Goal: Task Accomplishment & Management: Manage account settings

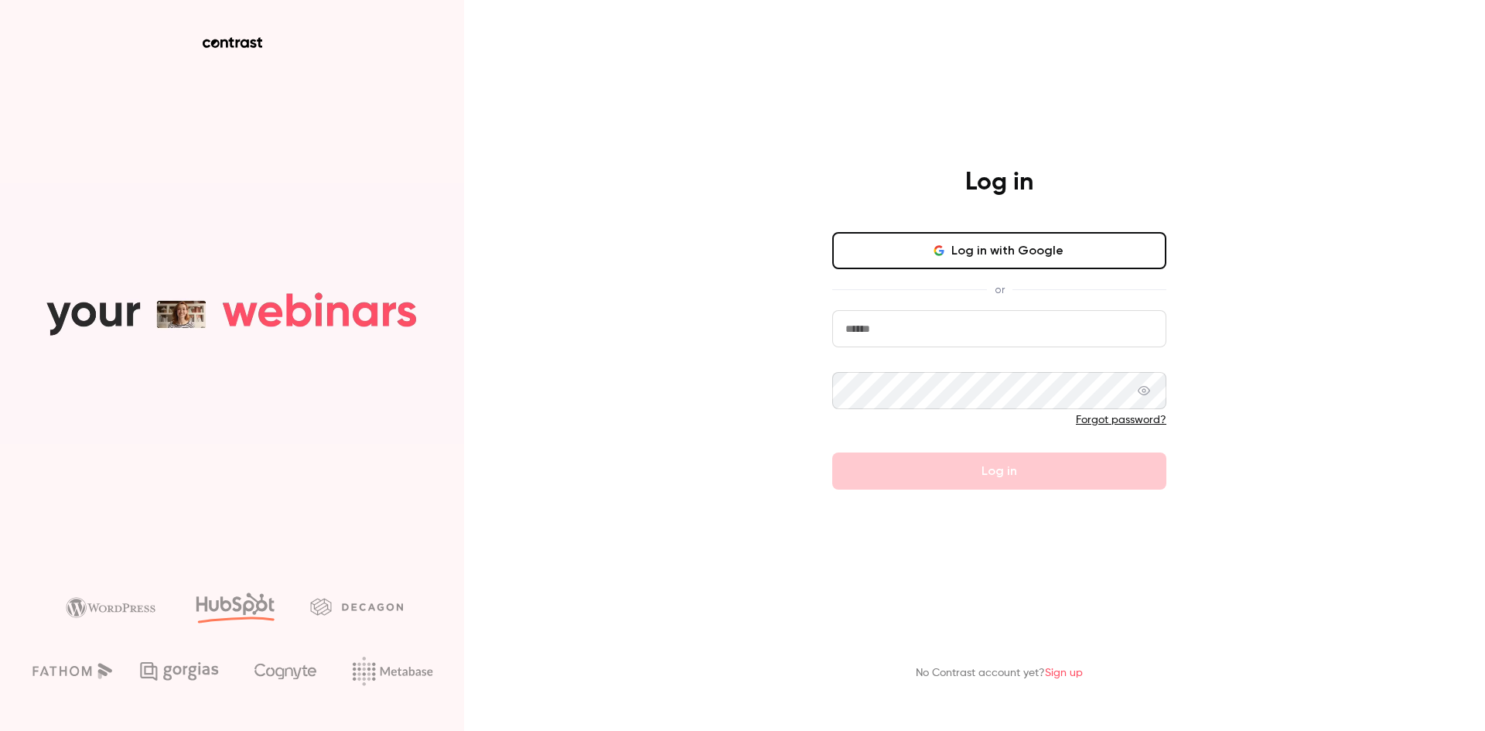
click at [954, 325] on input "email" at bounding box center [999, 328] width 334 height 37
type input "**********"
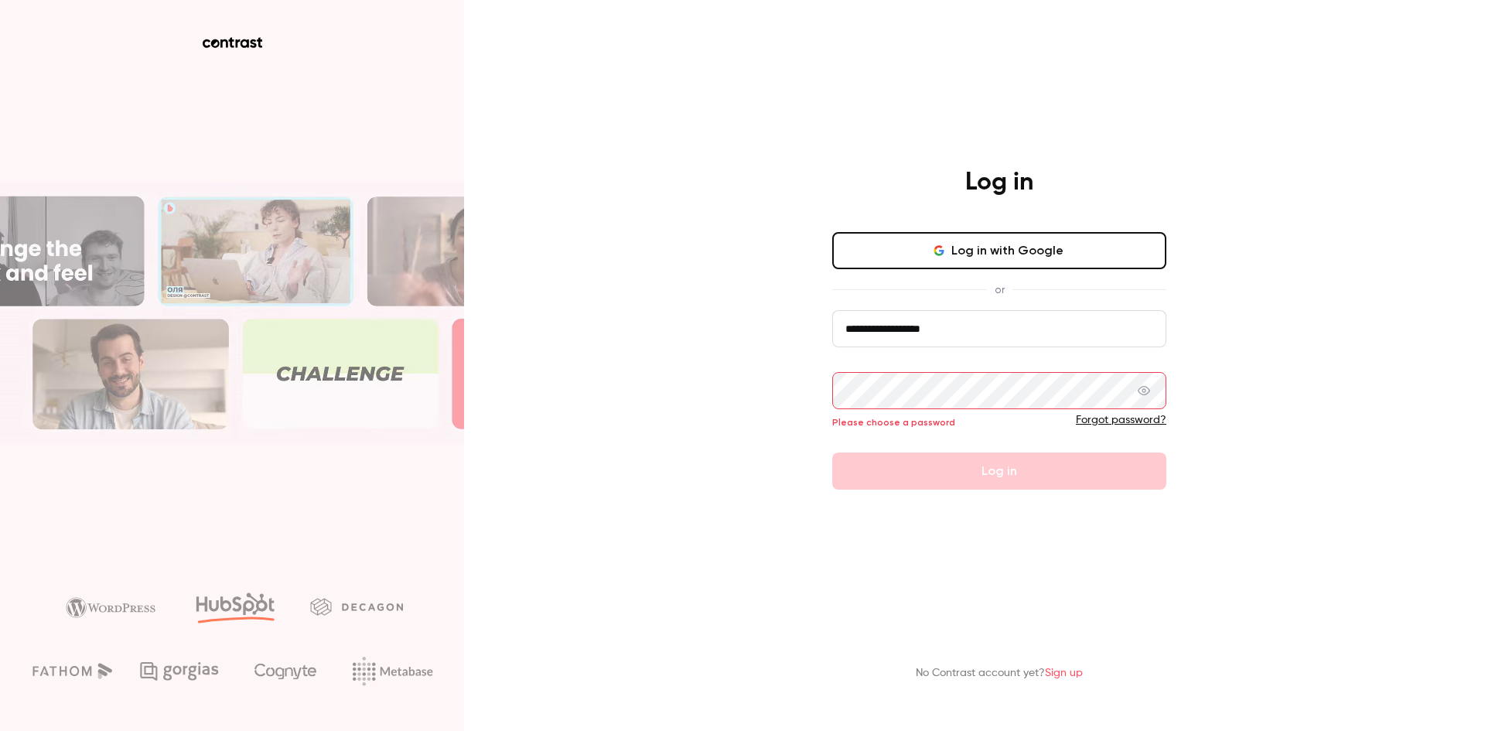
click at [1225, 340] on div "**********" at bounding box center [742, 365] width 1485 height 731
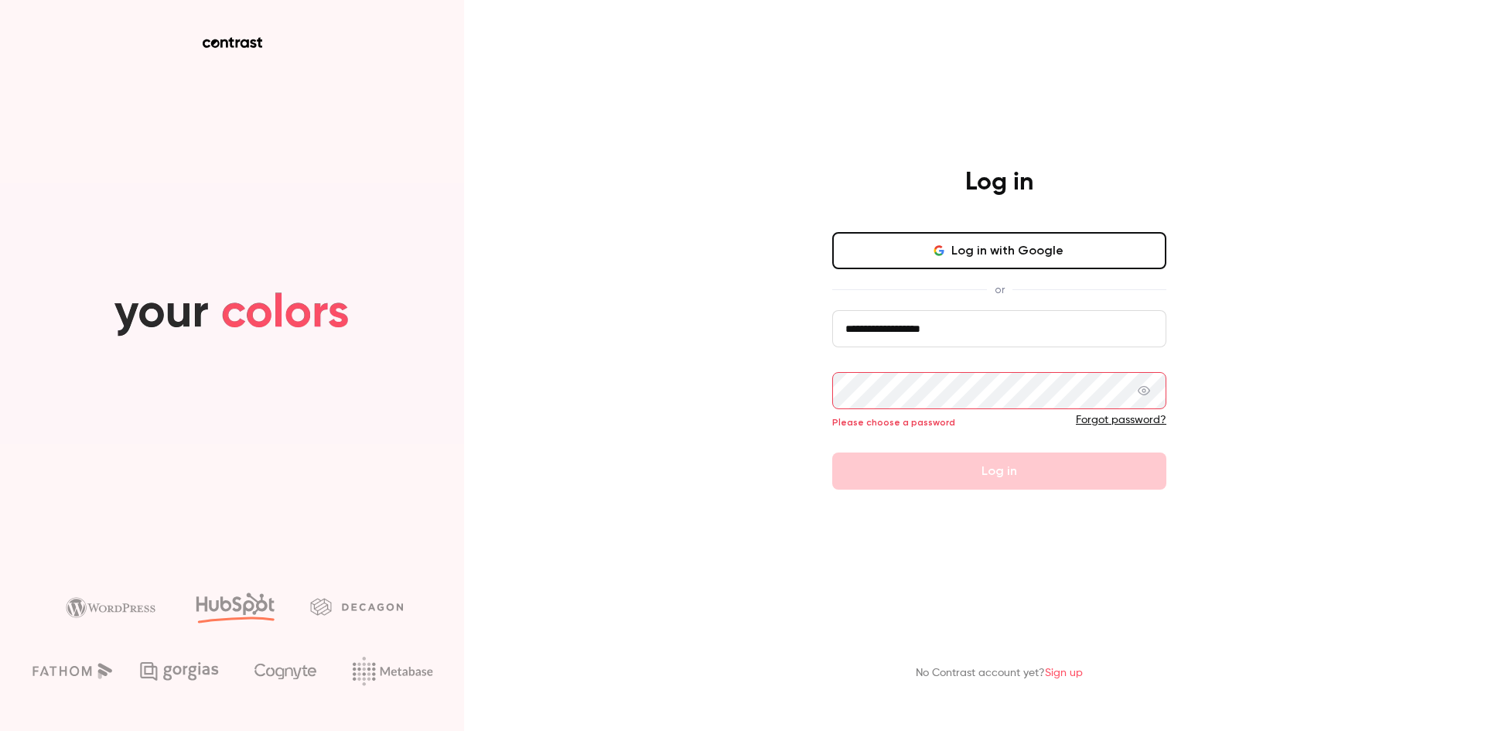
click at [1281, 533] on div "**********" at bounding box center [742, 365] width 1485 height 731
drag, startPoint x: 1297, startPoint y: 444, endPoint x: 1081, endPoint y: 409, distance: 219.3
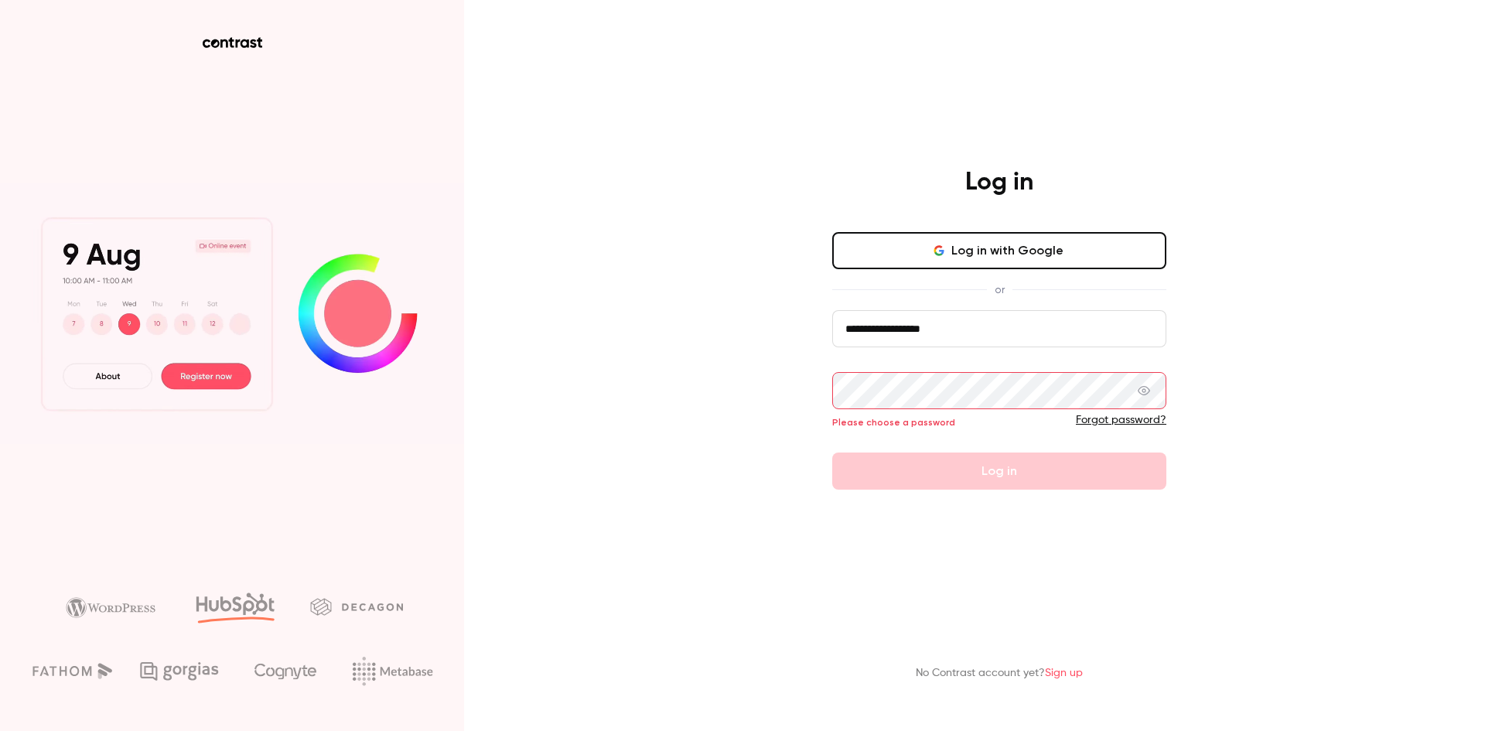
click at [1295, 442] on div "**********" at bounding box center [742, 365] width 1485 height 731
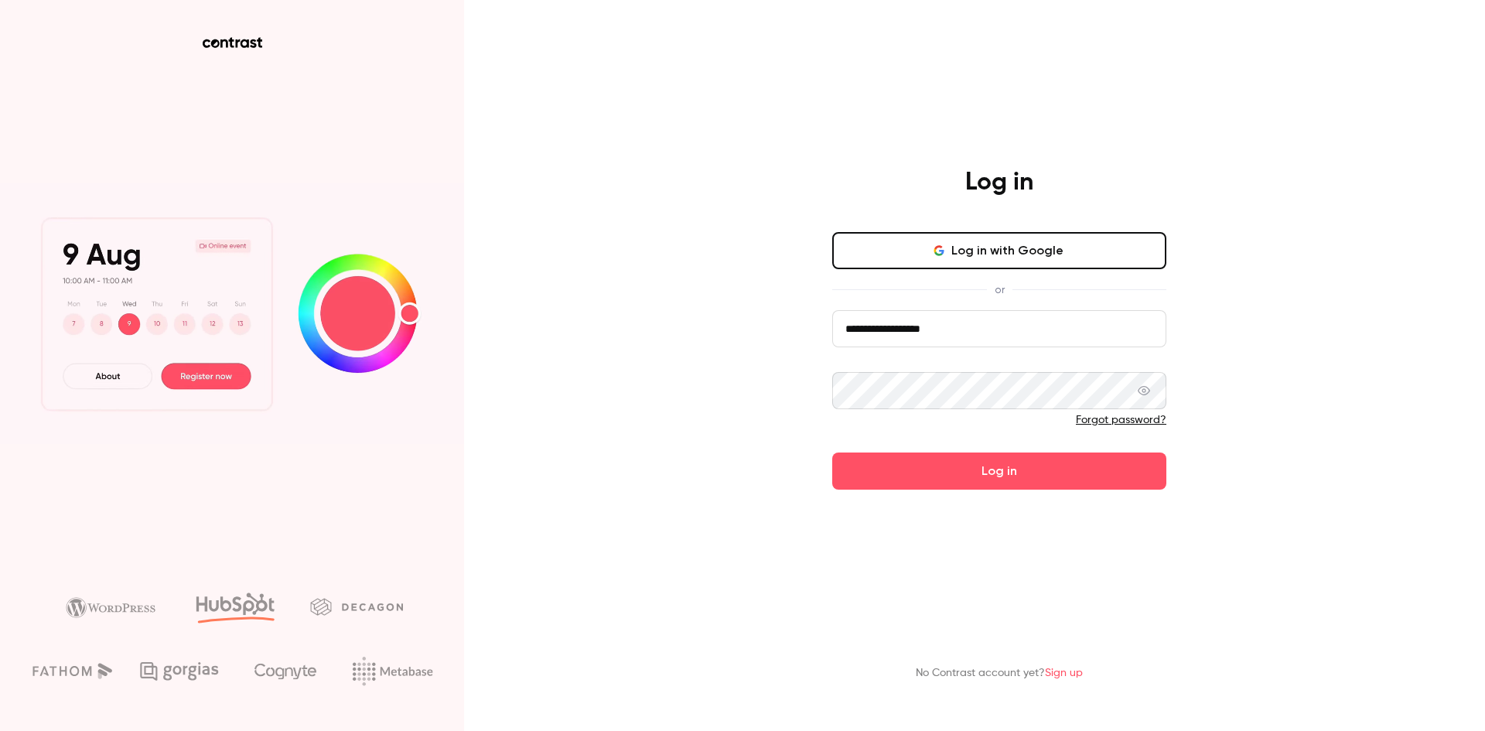
click at [832, 452] on button "Log in" at bounding box center [999, 470] width 334 height 37
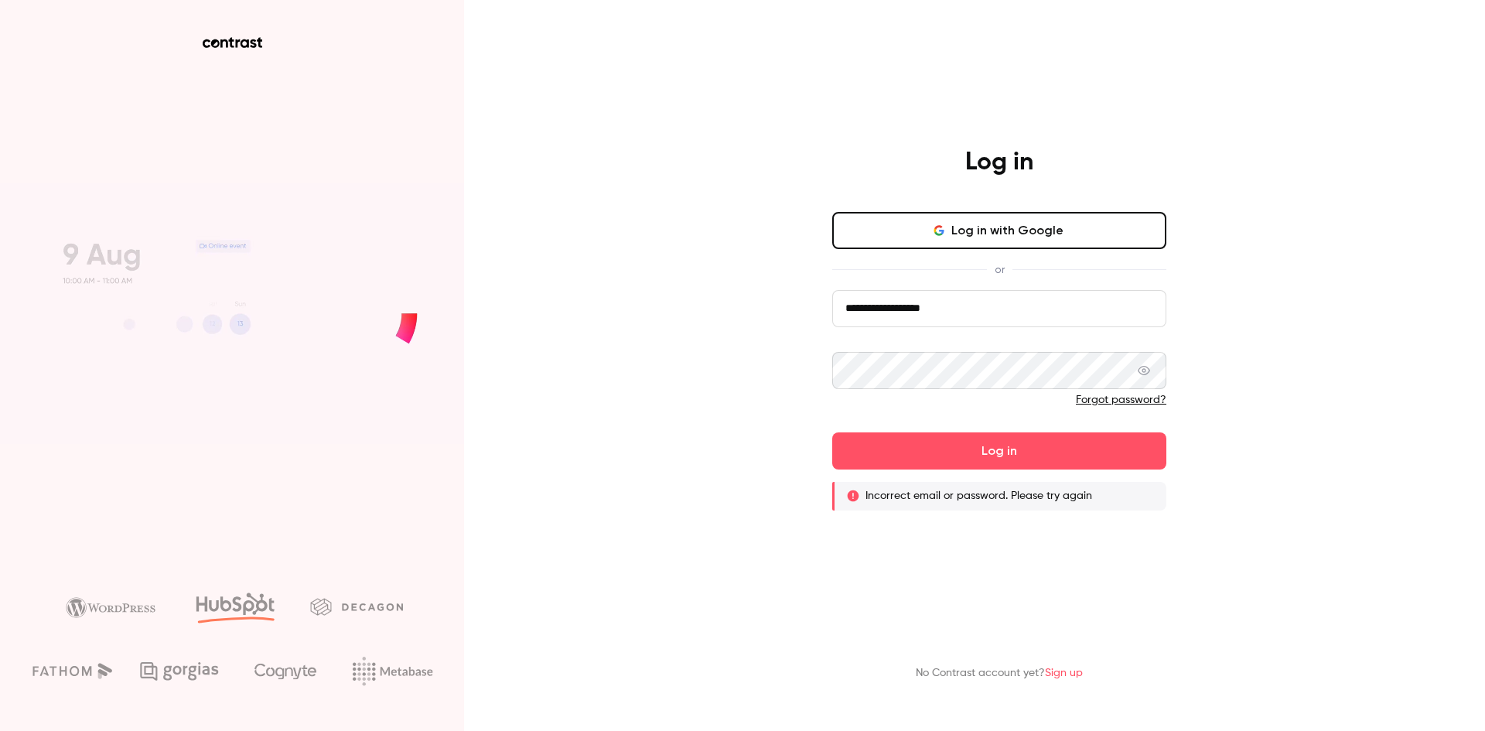
click at [1108, 400] on link "Forgot password?" at bounding box center [1121, 399] width 90 height 11
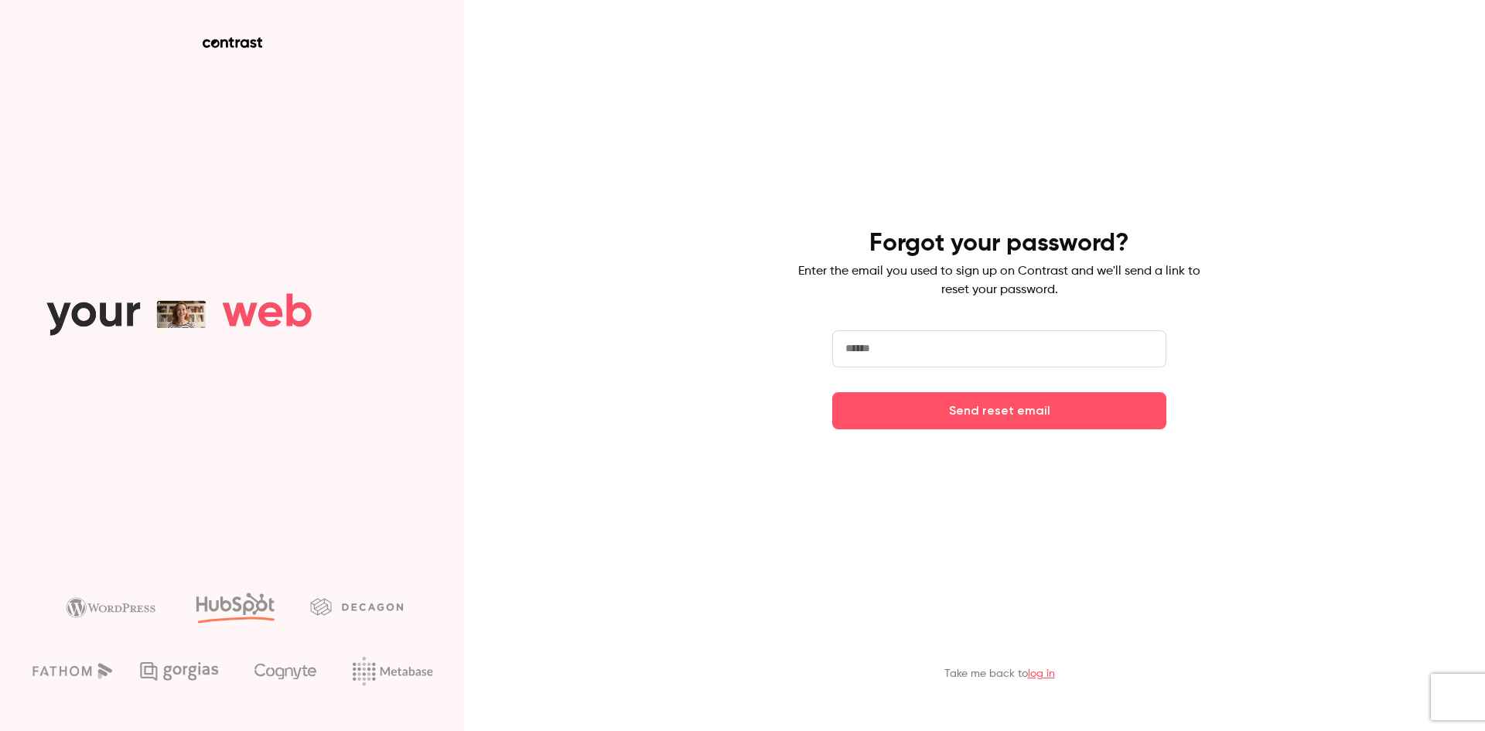
click at [913, 347] on input "email" at bounding box center [999, 348] width 334 height 37
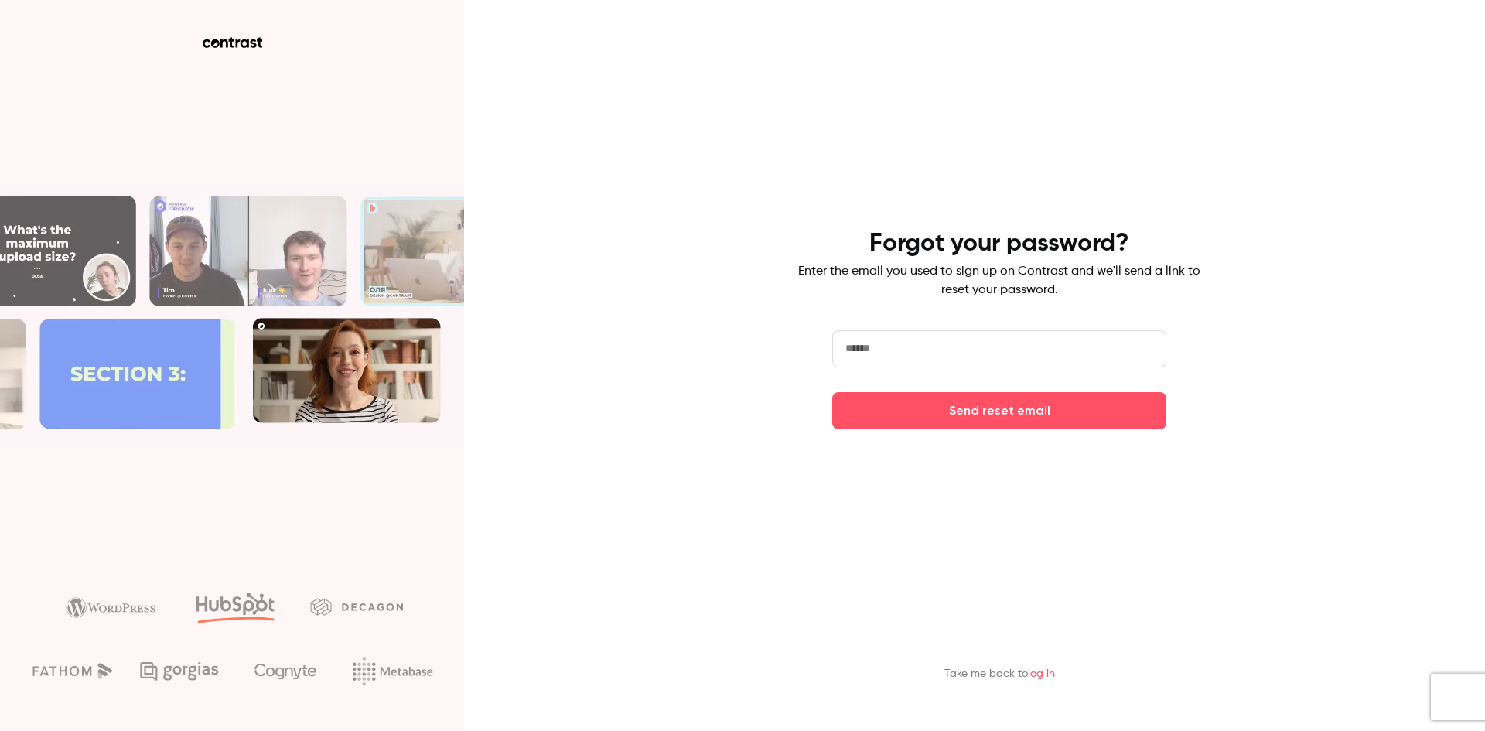
type input "**********"
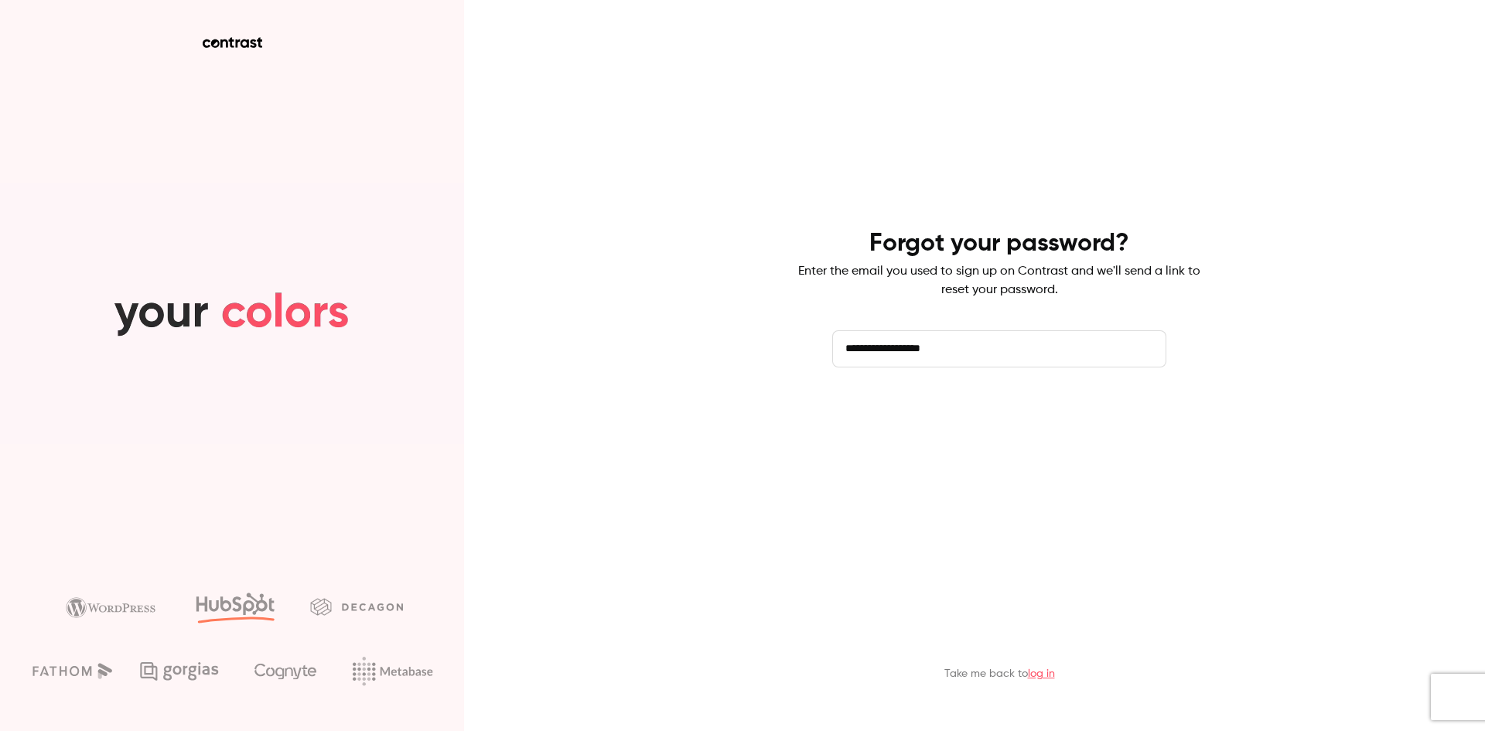
click at [985, 417] on button "Send reset email" at bounding box center [999, 410] width 334 height 37
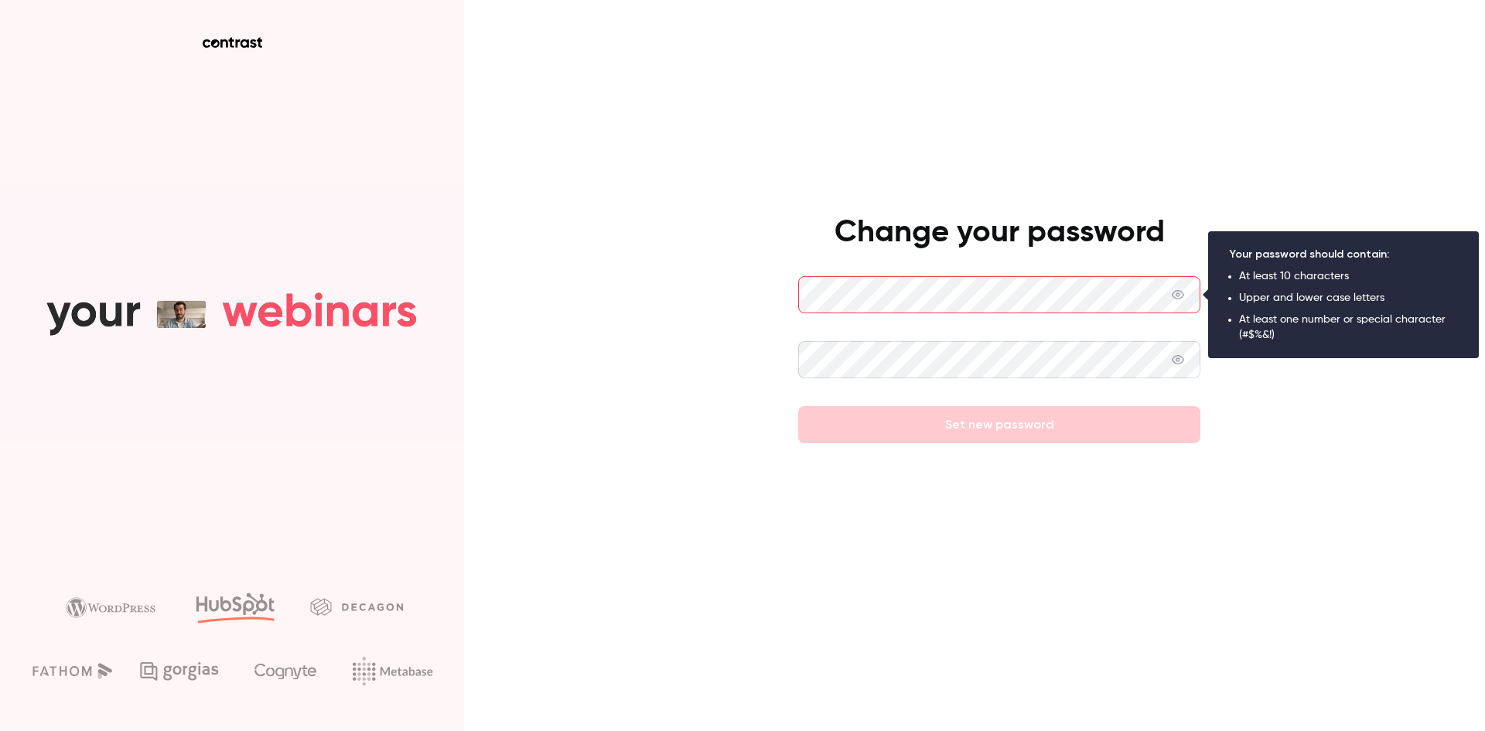
click at [760, 299] on div "Change your password Set new password" at bounding box center [742, 365] width 1485 height 731
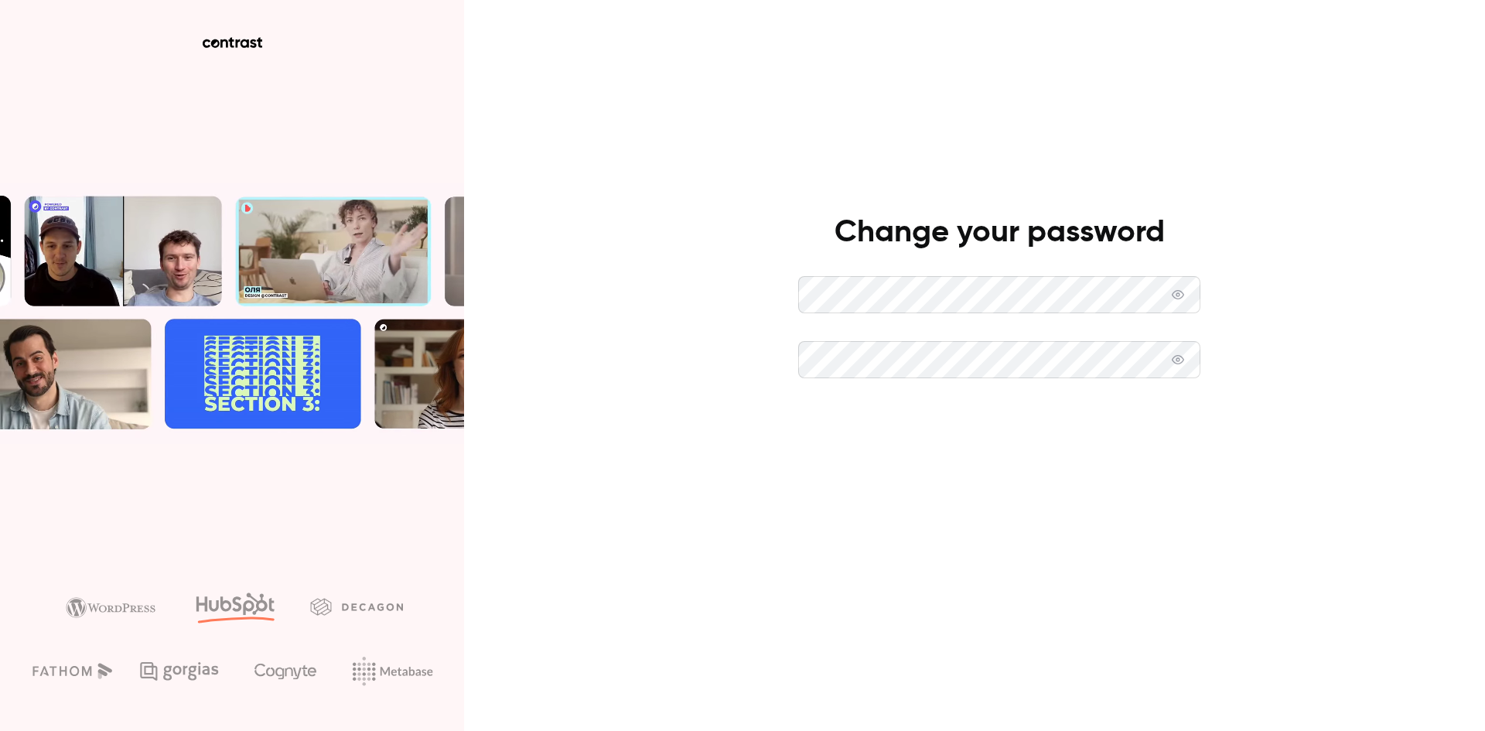
click at [1019, 426] on button "Set new password" at bounding box center [999, 424] width 402 height 37
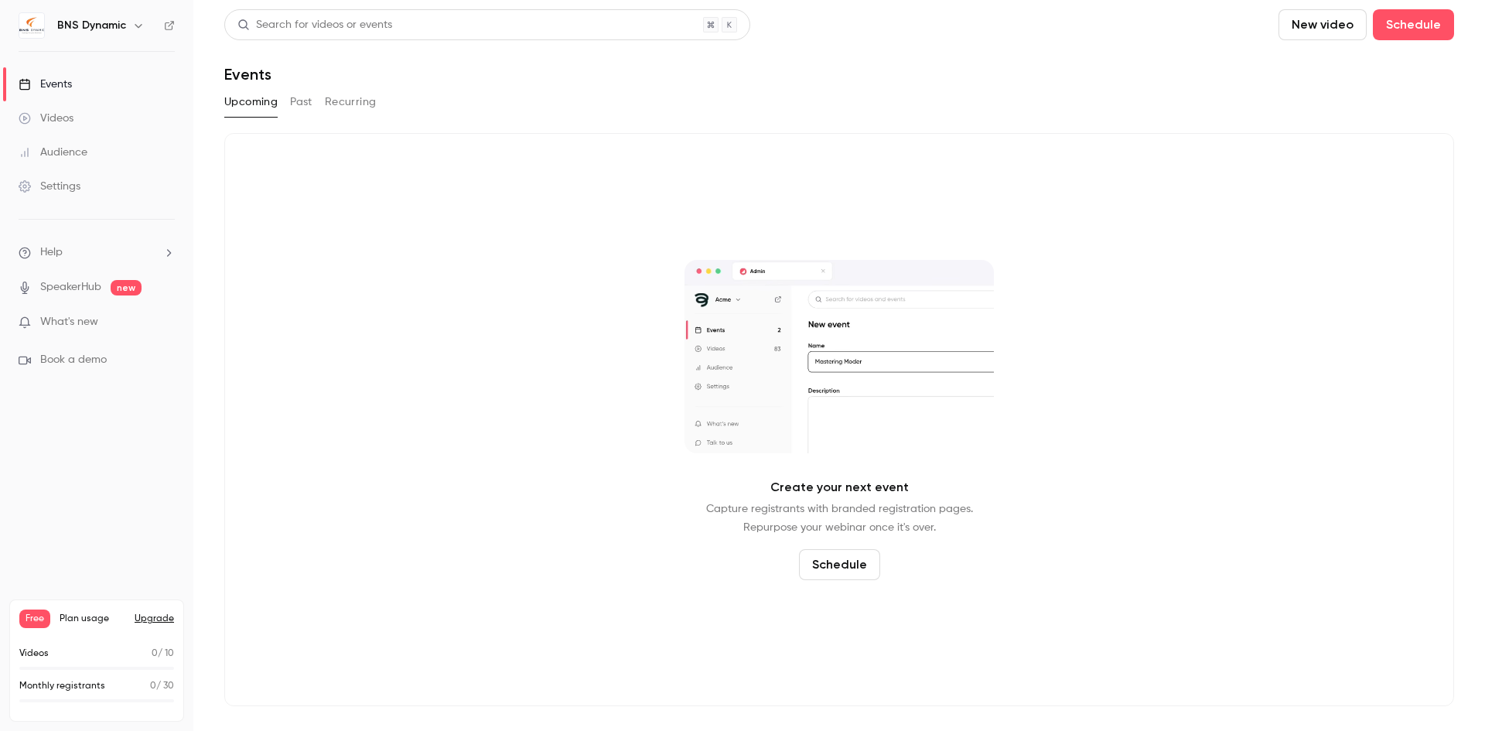
click at [460, 247] on div "Create your next event Capture registrants with branded registration pages. Rep…" at bounding box center [839, 419] width 1230 height 573
click at [53, 113] on div "Videos" at bounding box center [46, 118] width 55 height 15
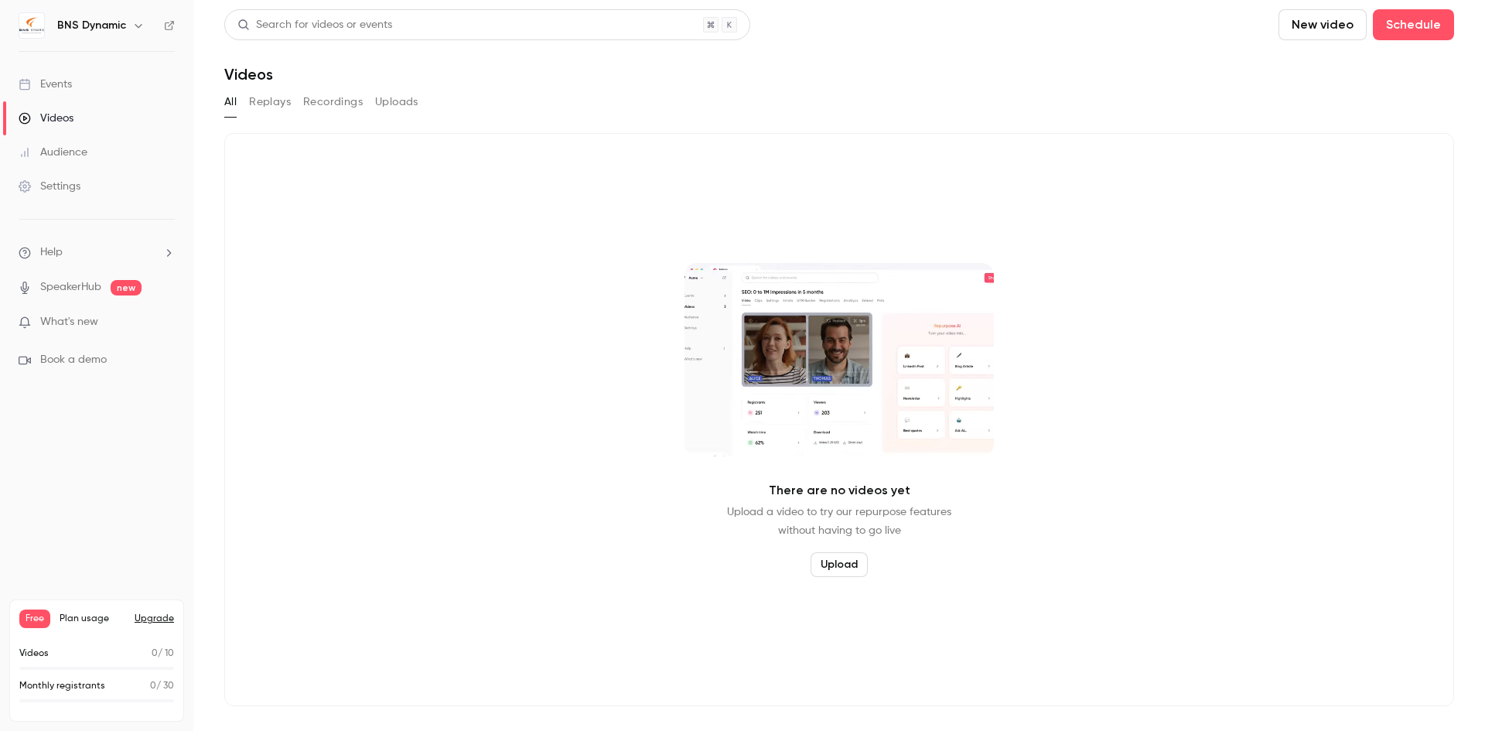
click at [63, 157] on div "Audience" at bounding box center [53, 152] width 69 height 15
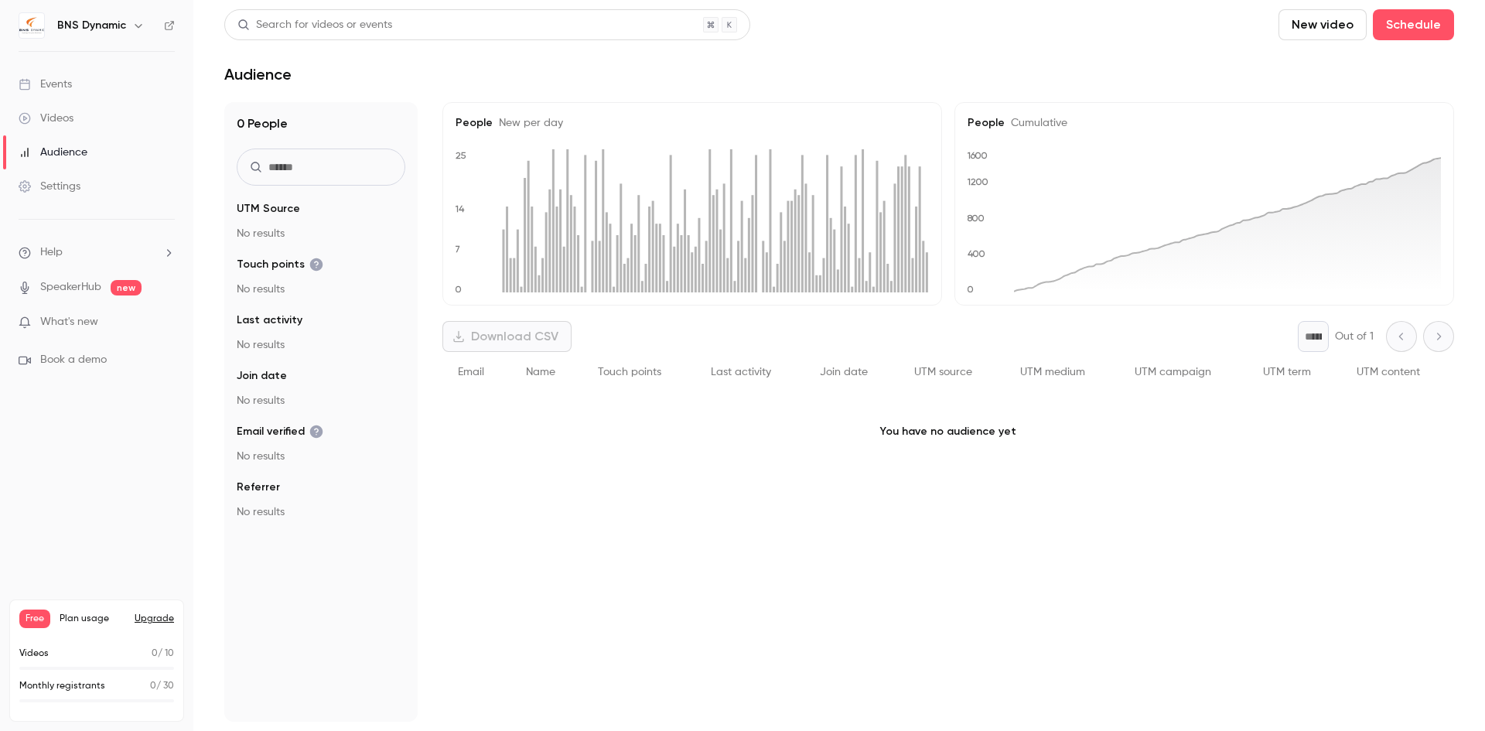
click at [152, 618] on button "Upgrade" at bounding box center [154, 619] width 39 height 12
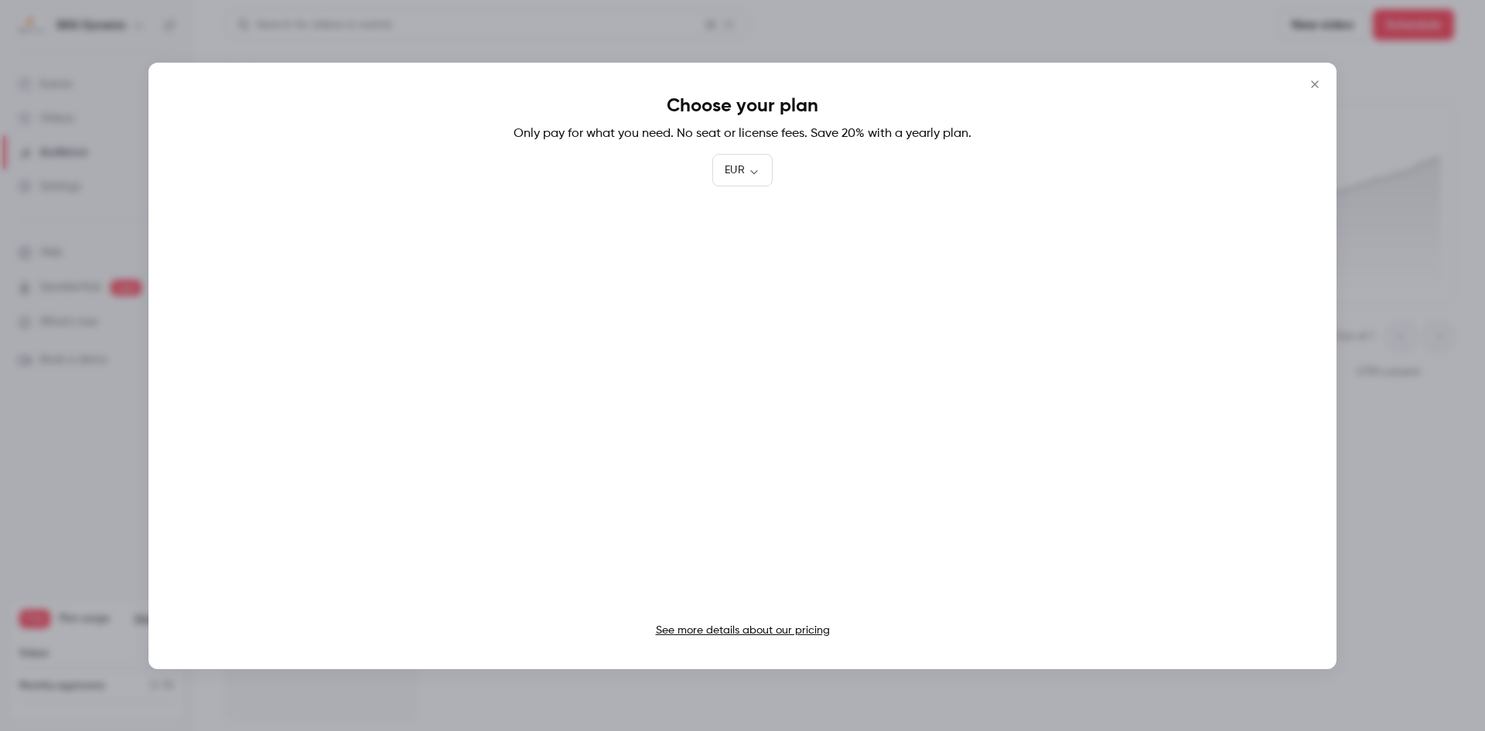
click at [1312, 80] on icon "Close" at bounding box center [1315, 84] width 19 height 12
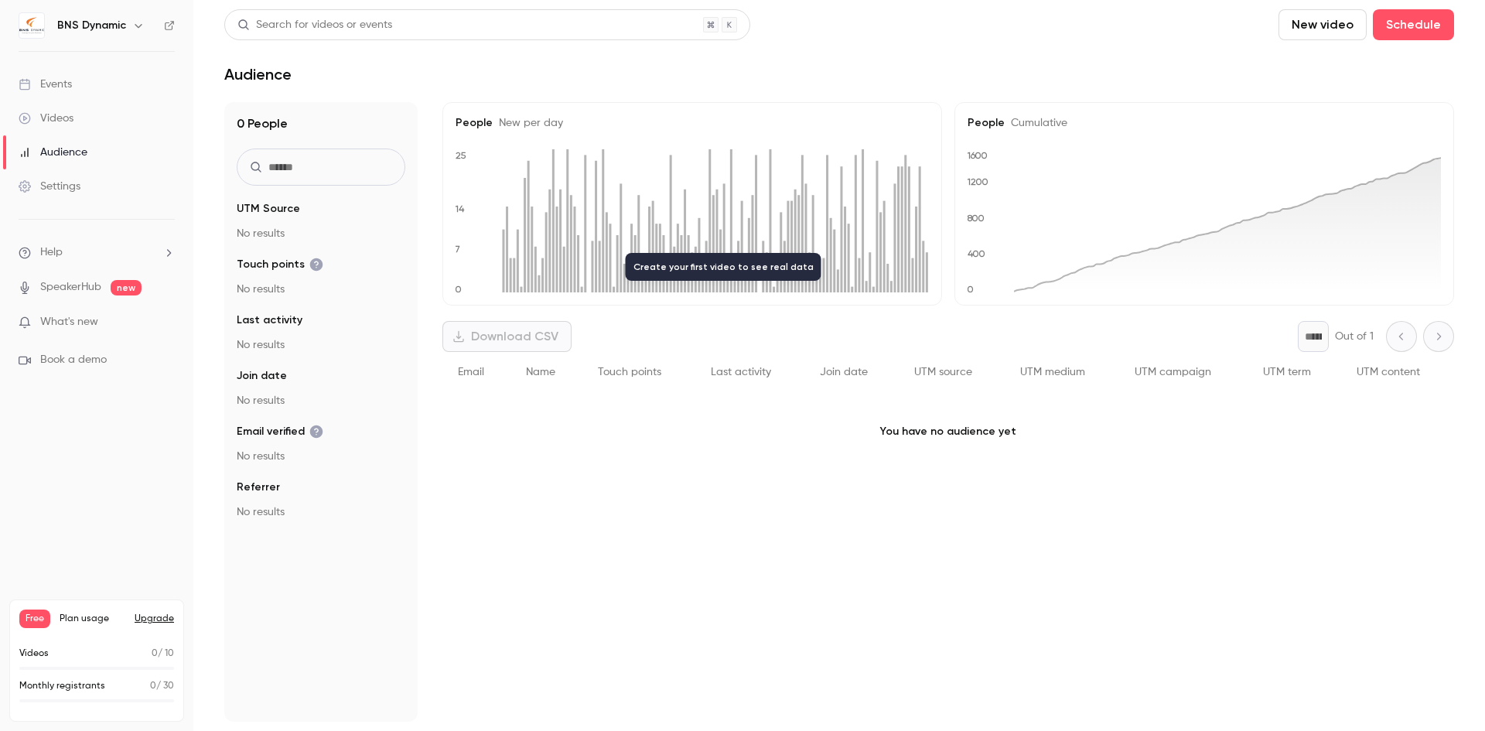
click at [55, 178] on link "Settings" at bounding box center [96, 186] width 193 height 34
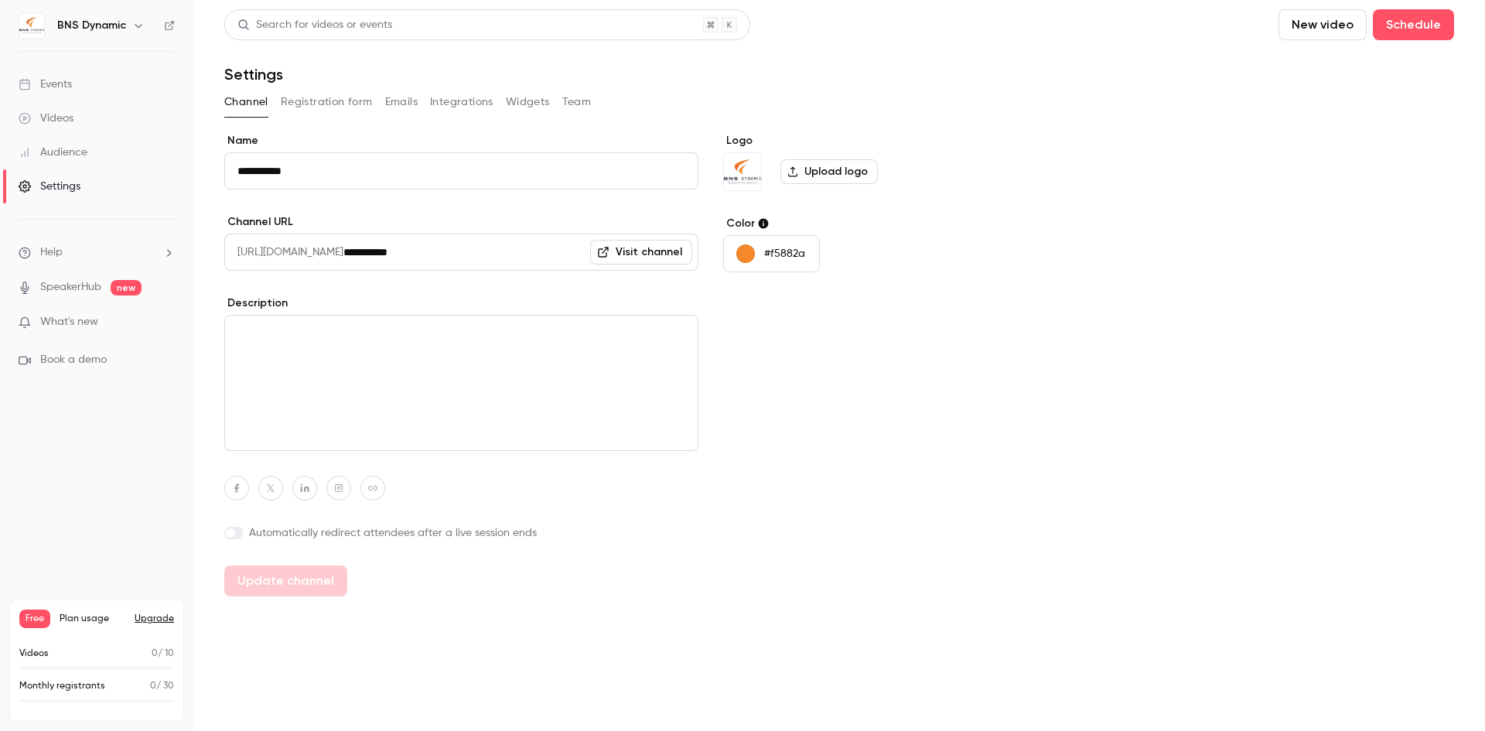
click at [1108, 340] on div "**********" at bounding box center [839, 364] width 1230 height 463
click at [82, 327] on span "What's new" at bounding box center [69, 322] width 58 height 16
click at [1244, 307] on div at bounding box center [742, 365] width 1485 height 731
click at [61, 91] on div "Events" at bounding box center [45, 84] width 53 height 15
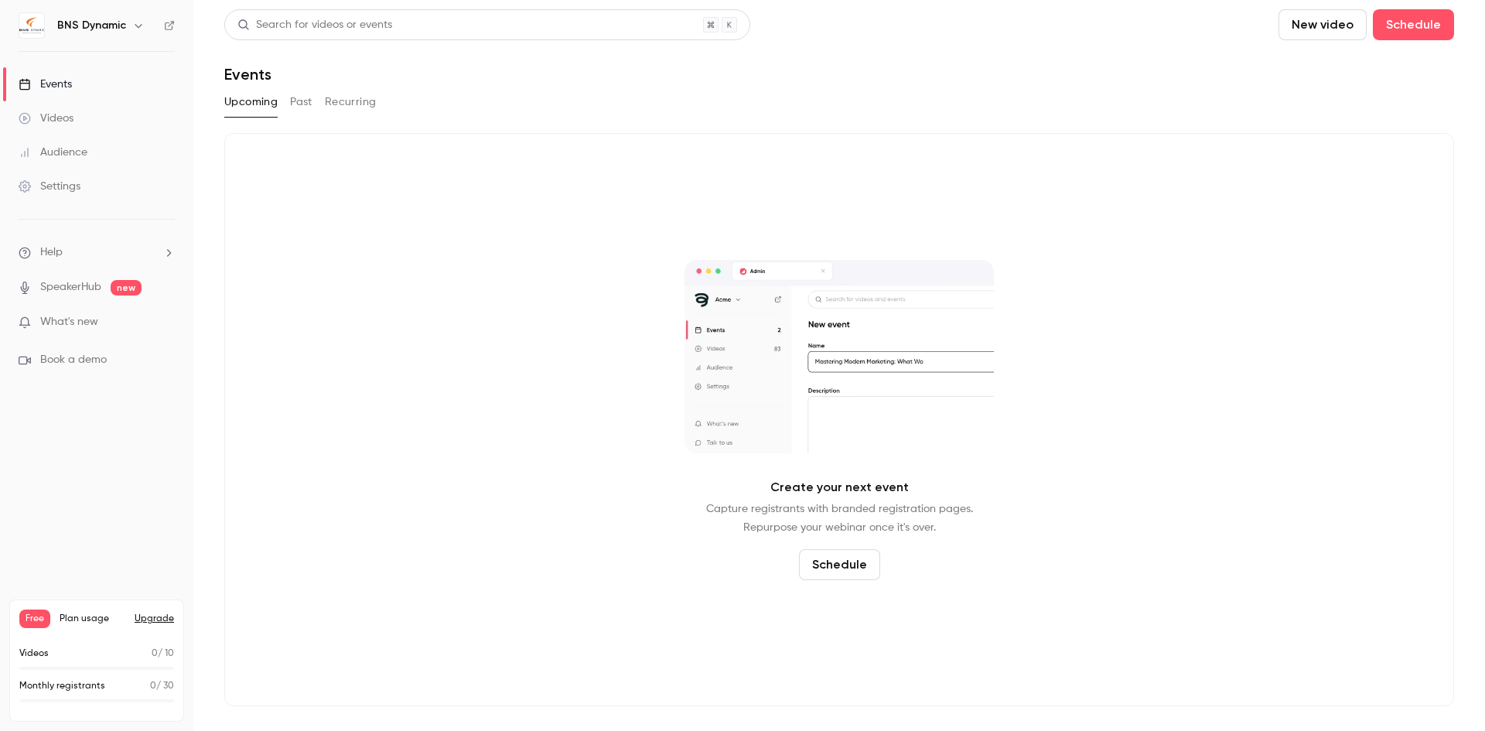
click at [326, 108] on button "Recurring" at bounding box center [351, 102] width 52 height 25
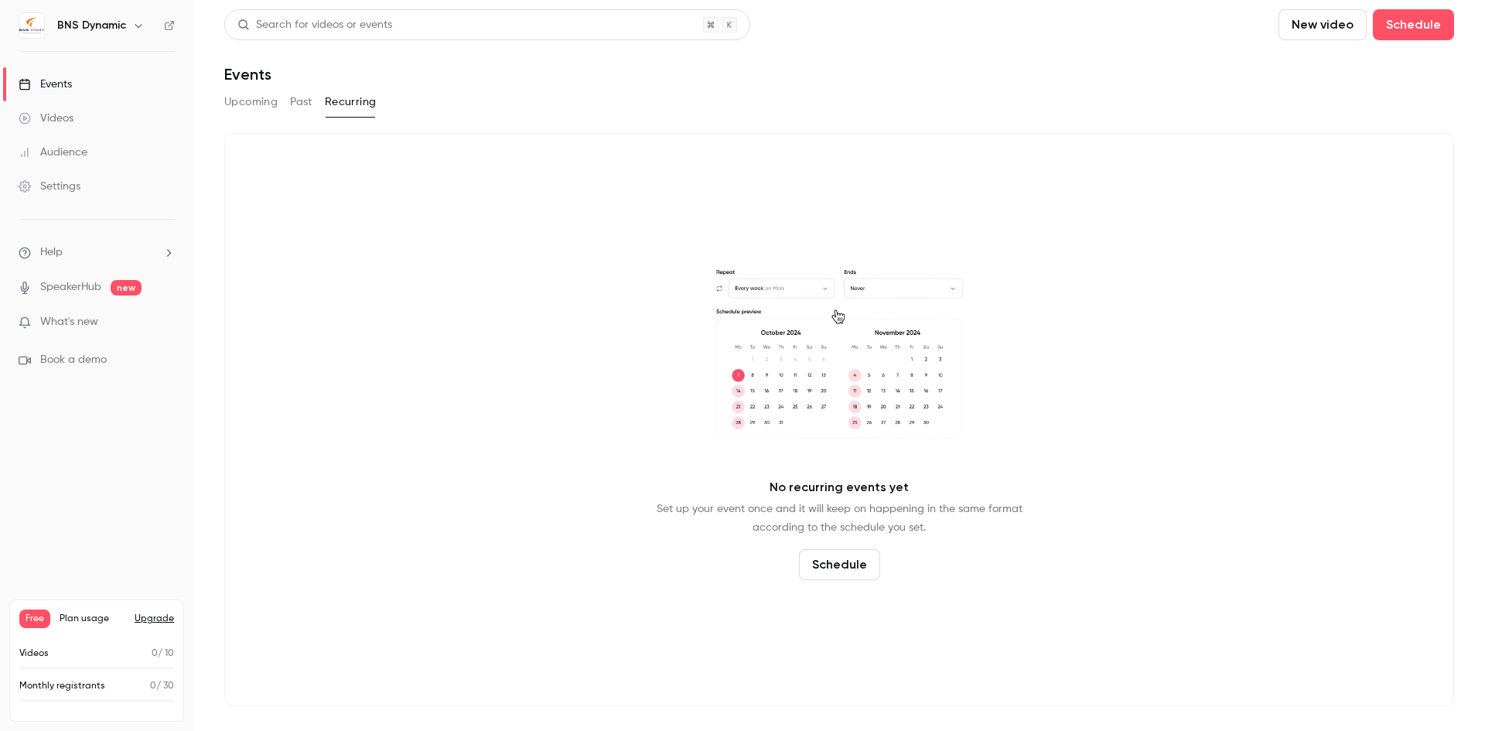
click at [831, 570] on button "Schedule" at bounding box center [839, 564] width 81 height 31
click at [836, 525] on span "Recurring event" at bounding box center [833, 522] width 81 height 16
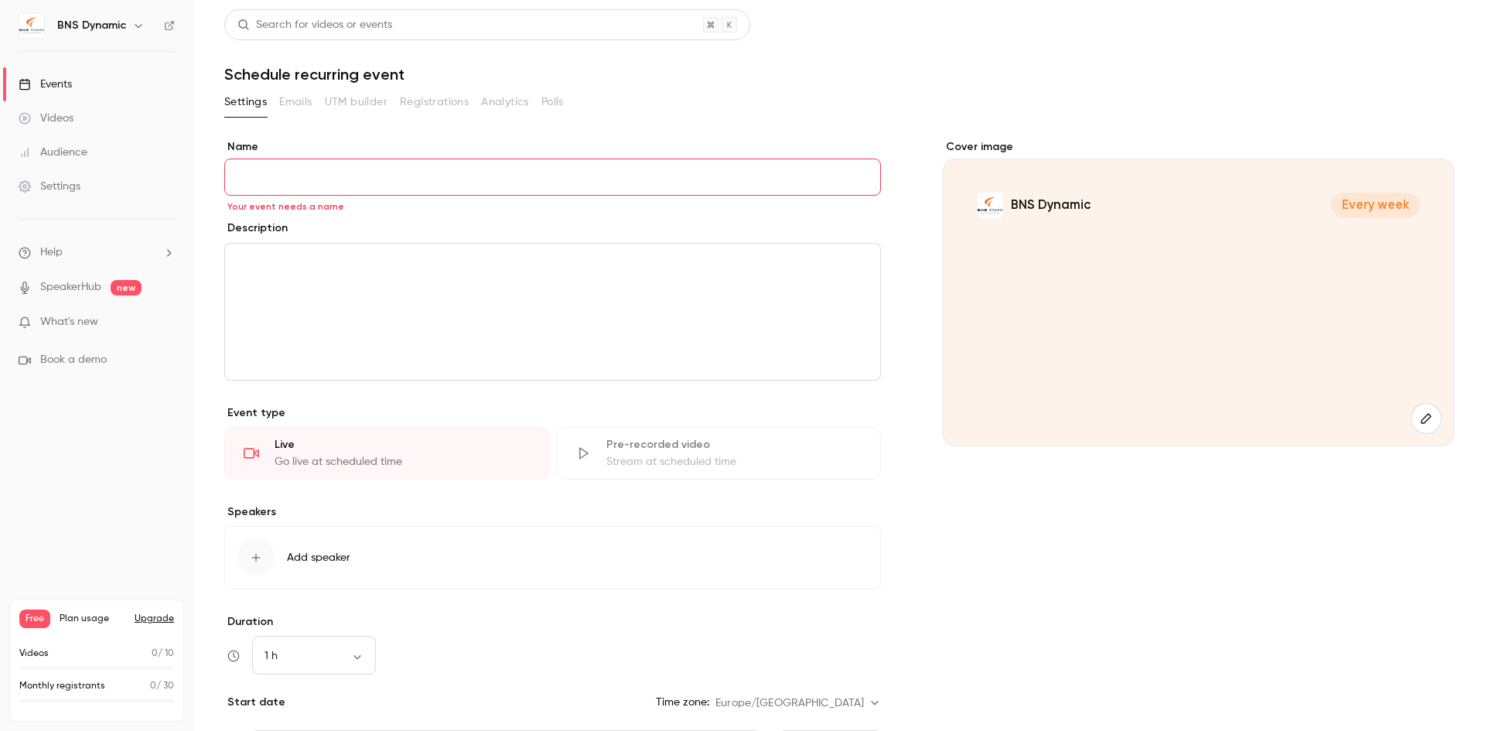
click at [702, 446] on div "Pre-recorded video" at bounding box center [734, 444] width 256 height 15
click at [69, 292] on link "SpeakerHub" at bounding box center [70, 287] width 61 height 16
click at [40, 116] on div "Videos" at bounding box center [46, 118] width 55 height 15
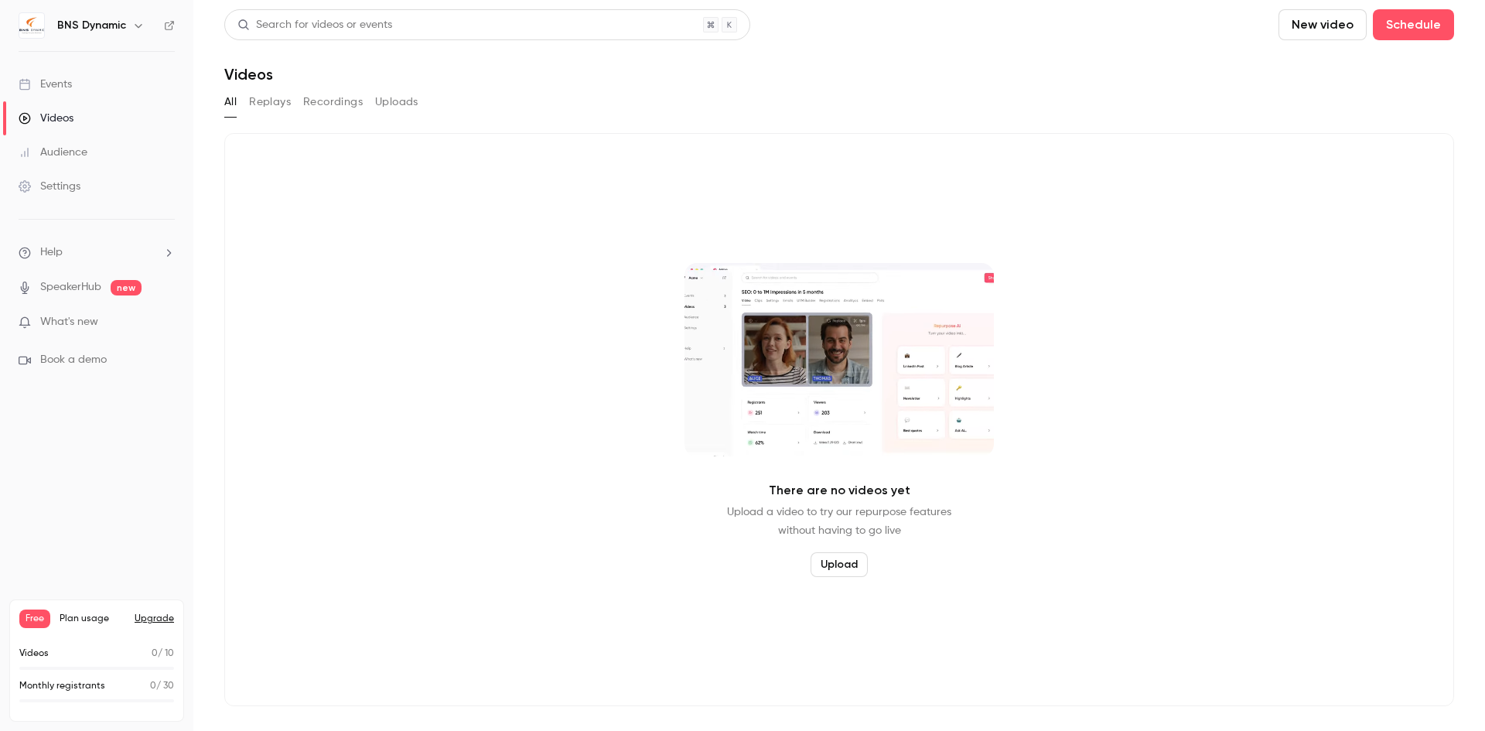
click at [270, 109] on button "Replays" at bounding box center [270, 102] width 42 height 25
click at [347, 100] on button "Recordings" at bounding box center [333, 102] width 60 height 25
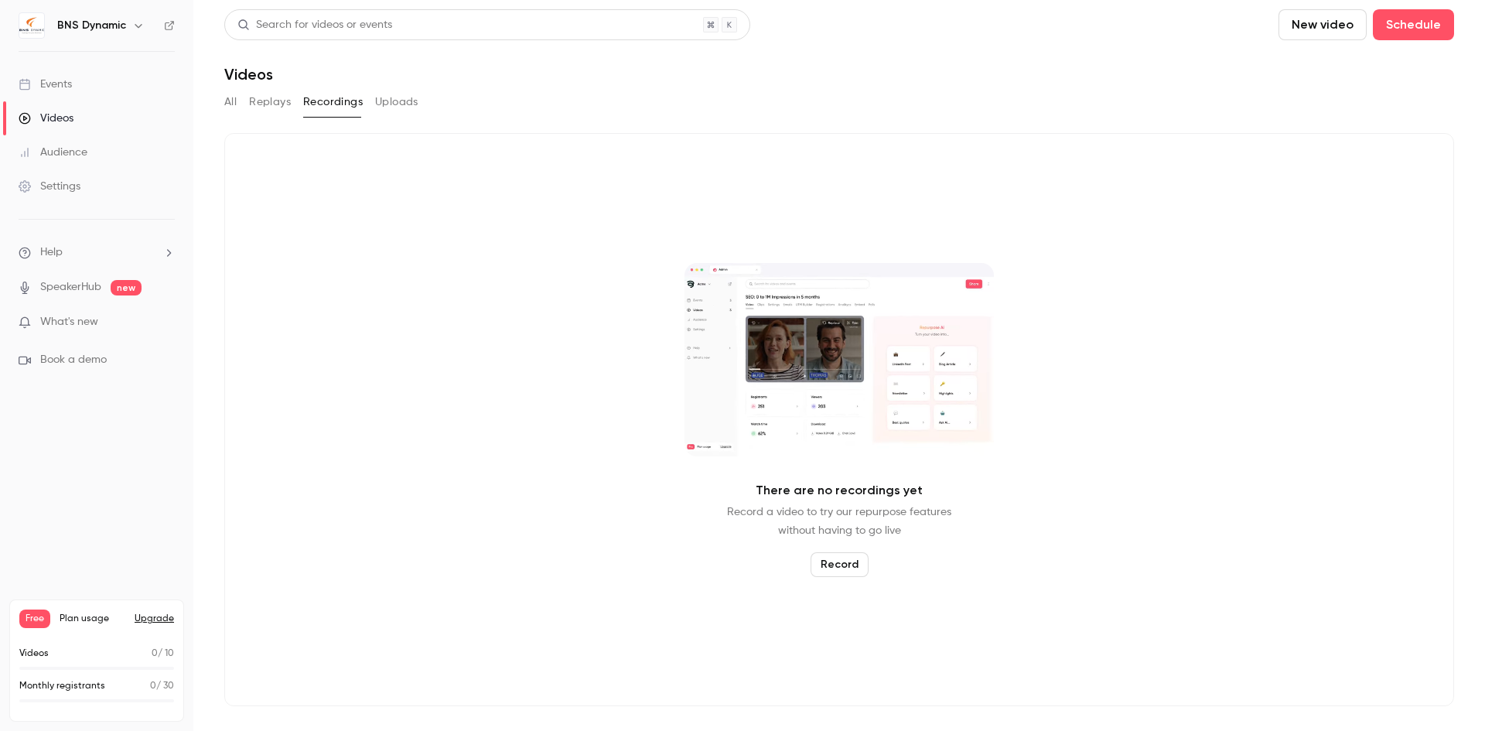
click at [61, 120] on div "Videos" at bounding box center [46, 118] width 55 height 15
click at [1321, 32] on button "New video" at bounding box center [1323, 24] width 88 height 31
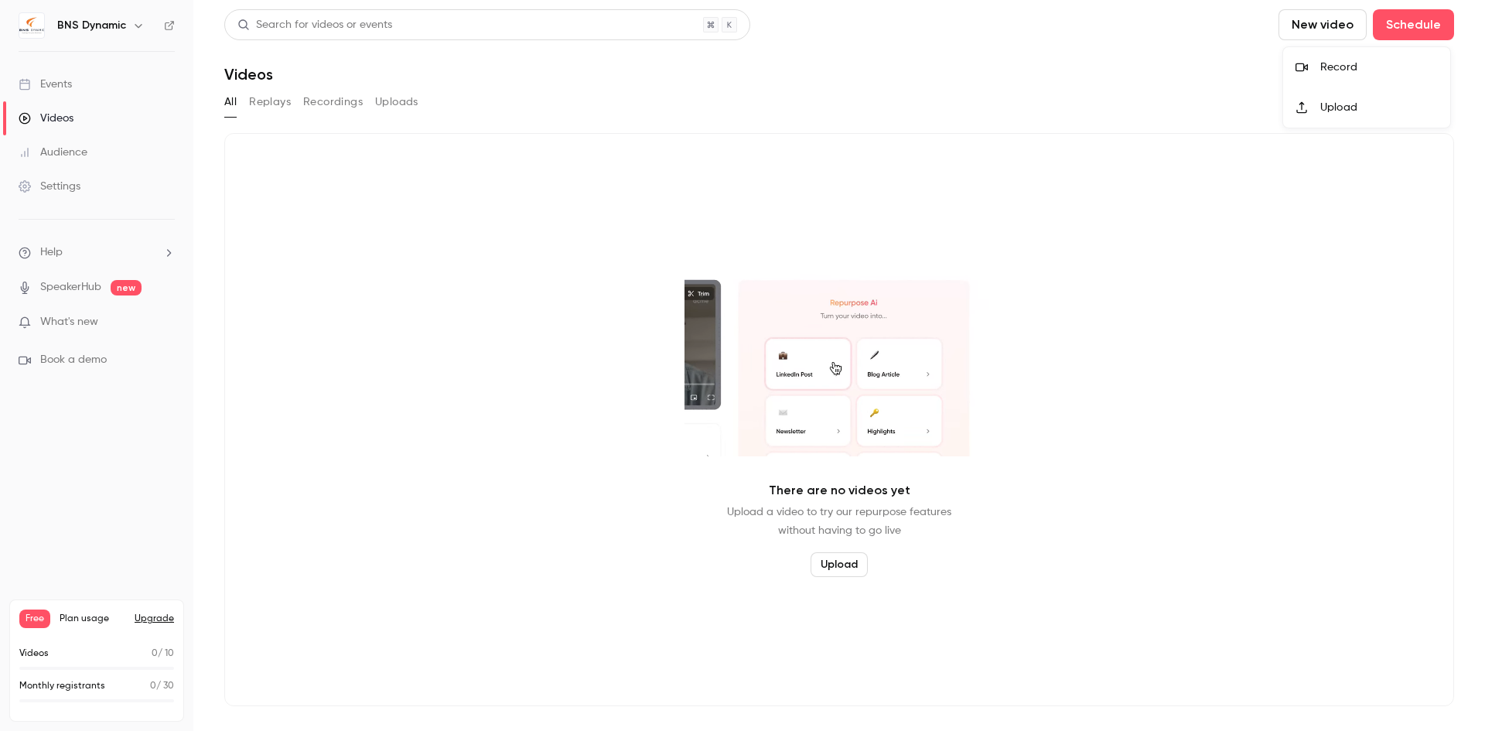
click at [1332, 106] on div "Upload" at bounding box center [1379, 107] width 118 height 15
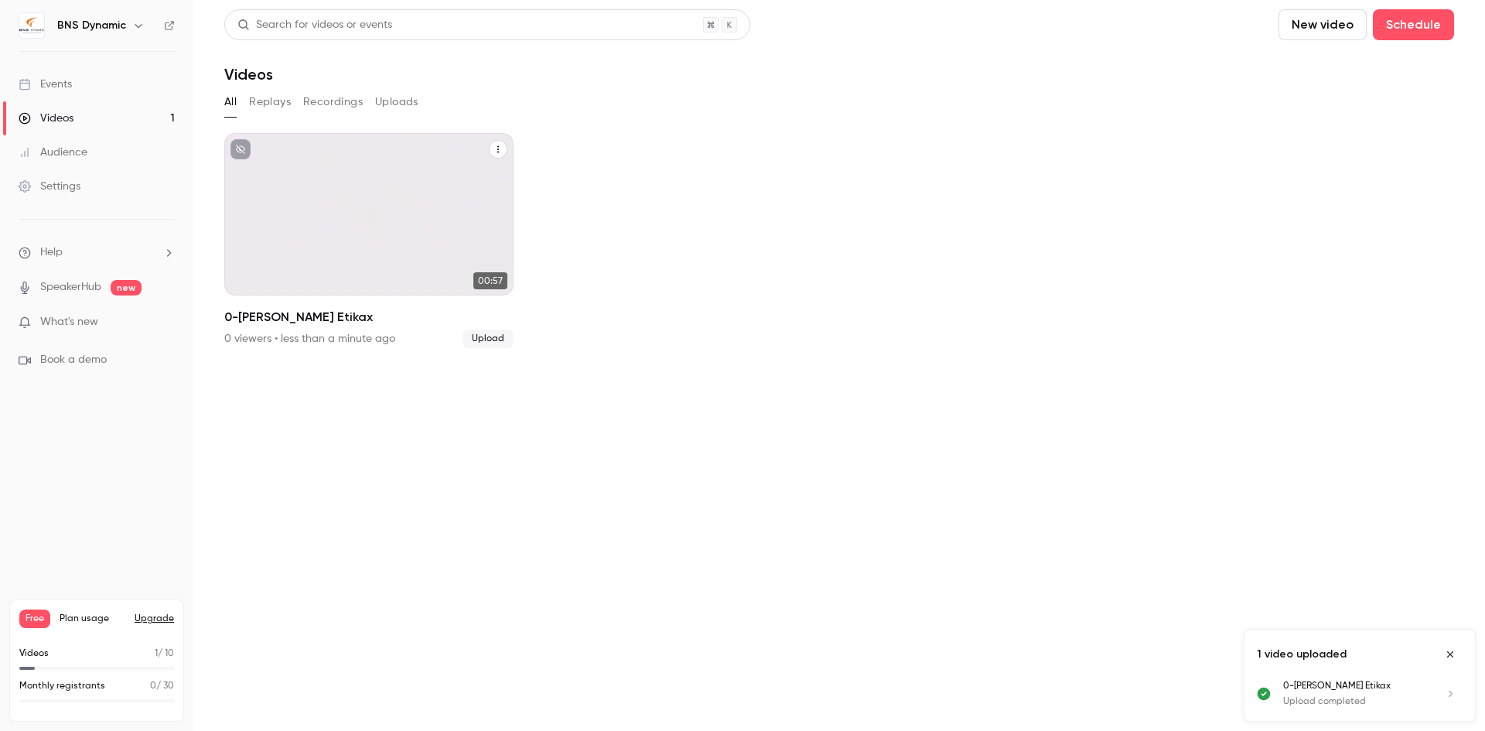
click at [500, 145] on icon "0-bienvenida Etikax" at bounding box center [497, 149] width 9 height 9
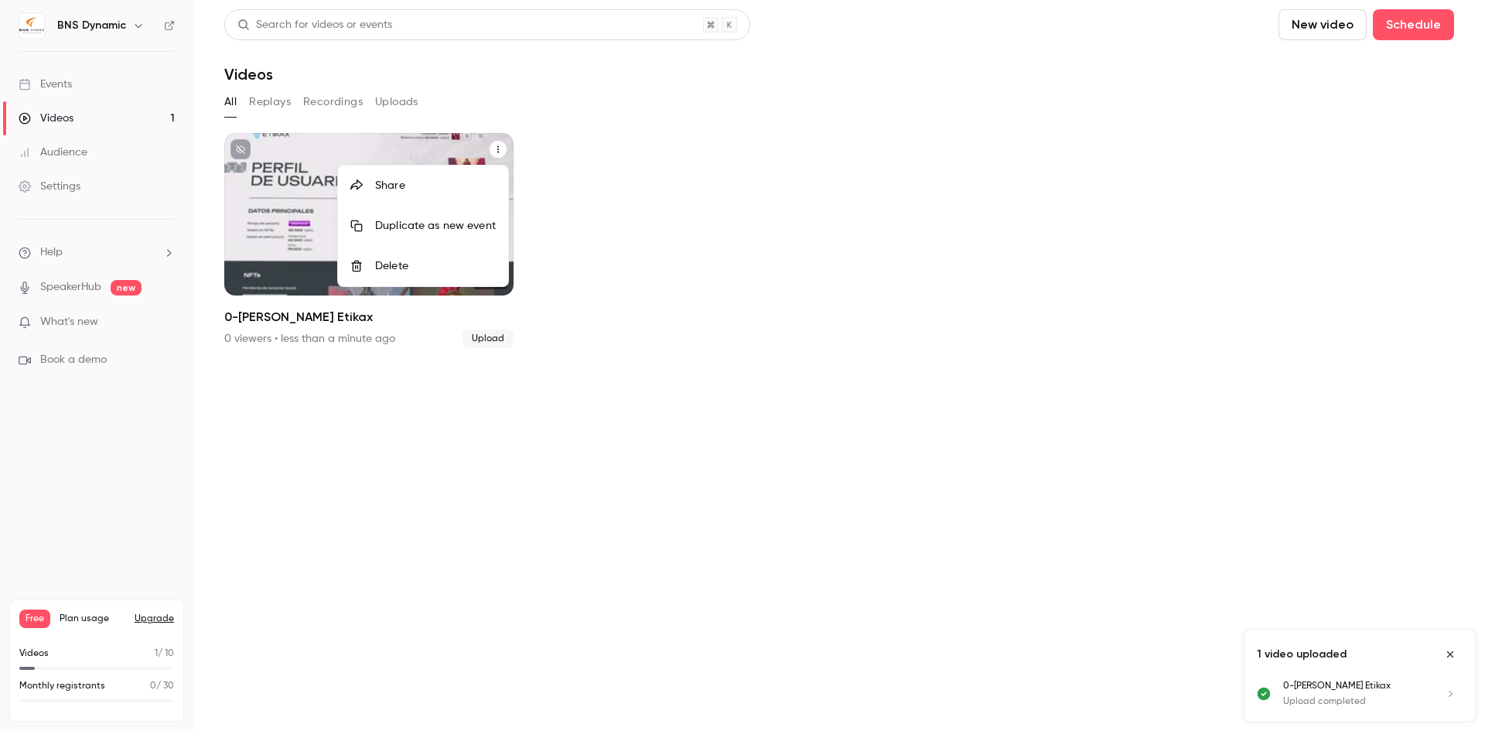
click at [926, 394] on div at bounding box center [742, 365] width 1485 height 731
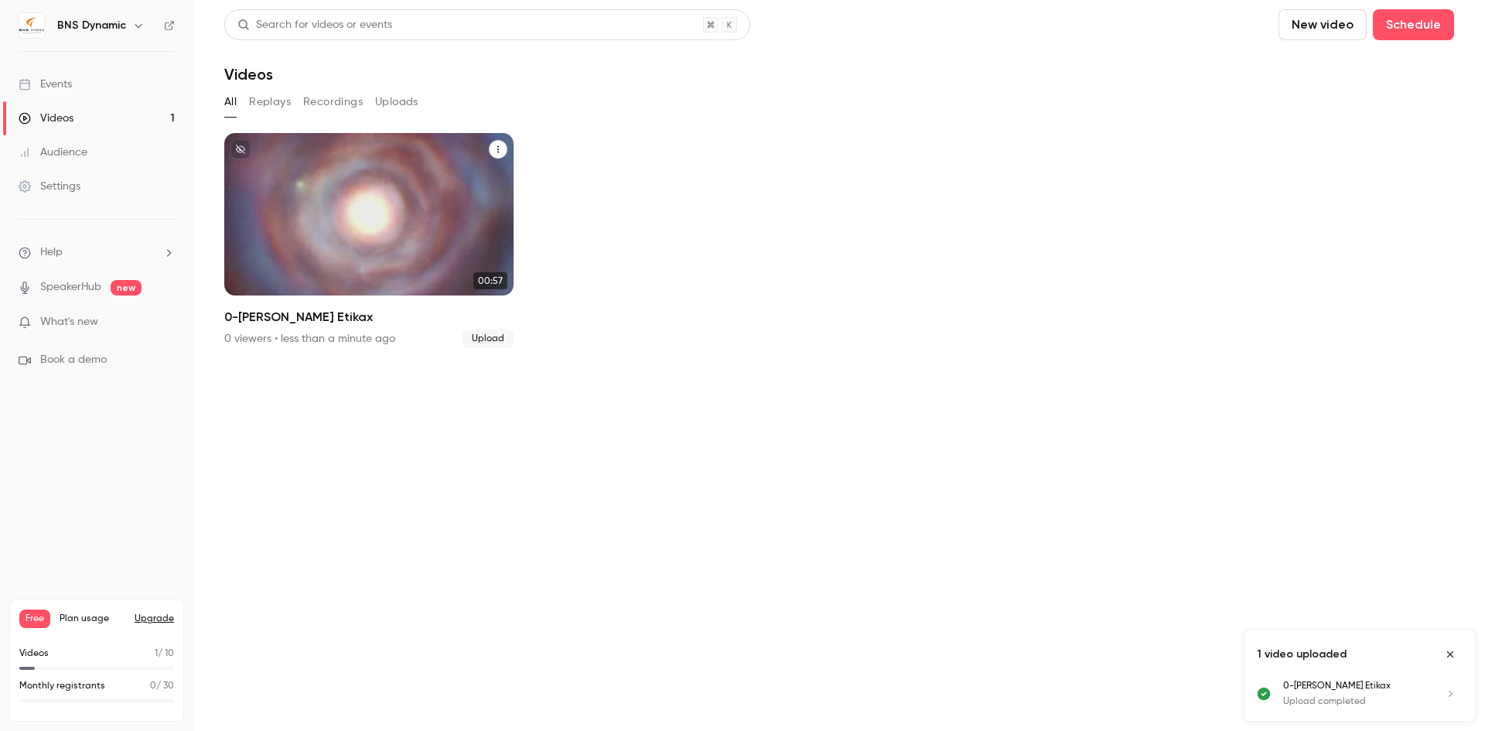
click at [369, 231] on div "BNS Dynamic [DATE] 0-[PERSON_NAME] Etikax" at bounding box center [368, 214] width 289 height 162
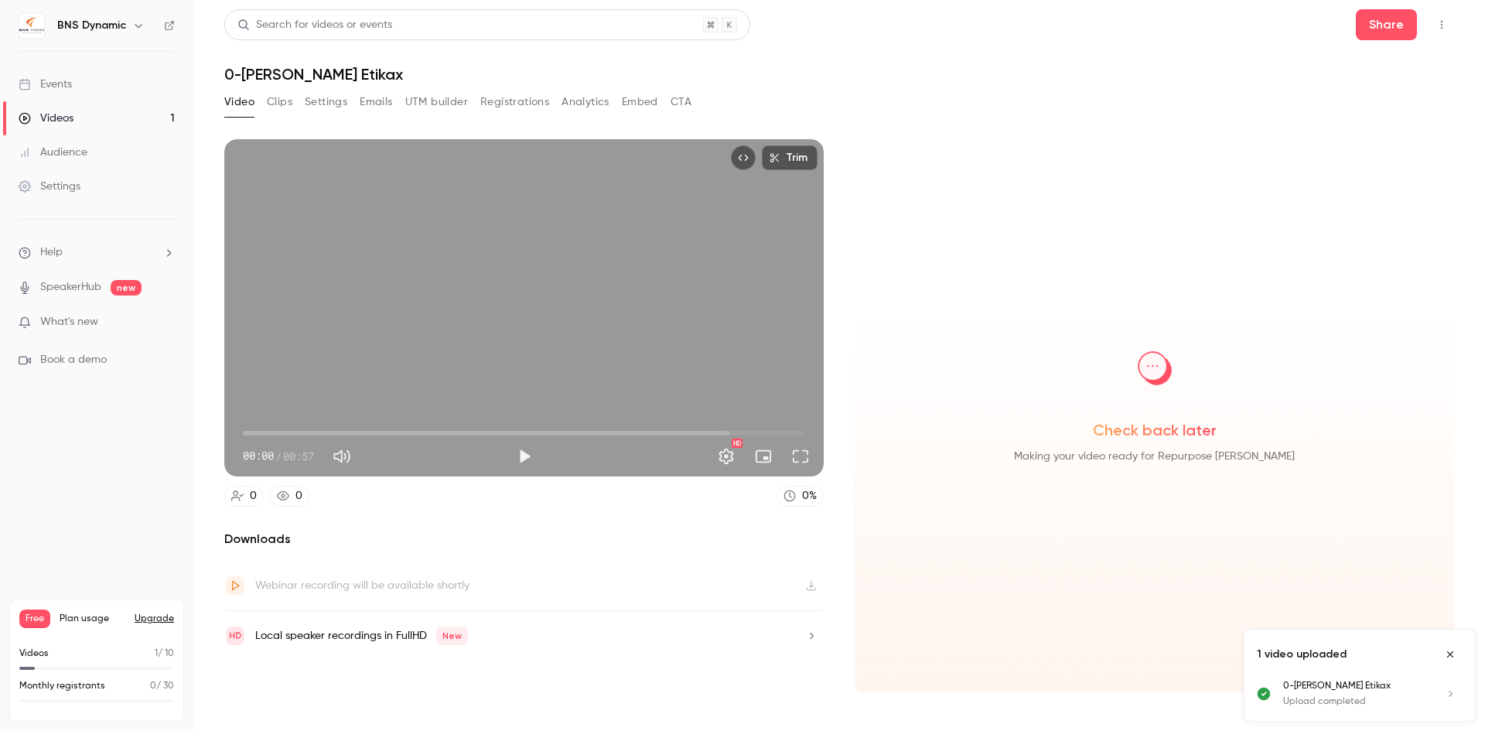
click at [1448, 650] on icon "Close uploads list" at bounding box center [1450, 654] width 12 height 11
click at [523, 456] on button "Play" at bounding box center [524, 456] width 31 height 31
type input "***"
click at [523, 456] on button "Pause" at bounding box center [524, 456] width 31 height 31
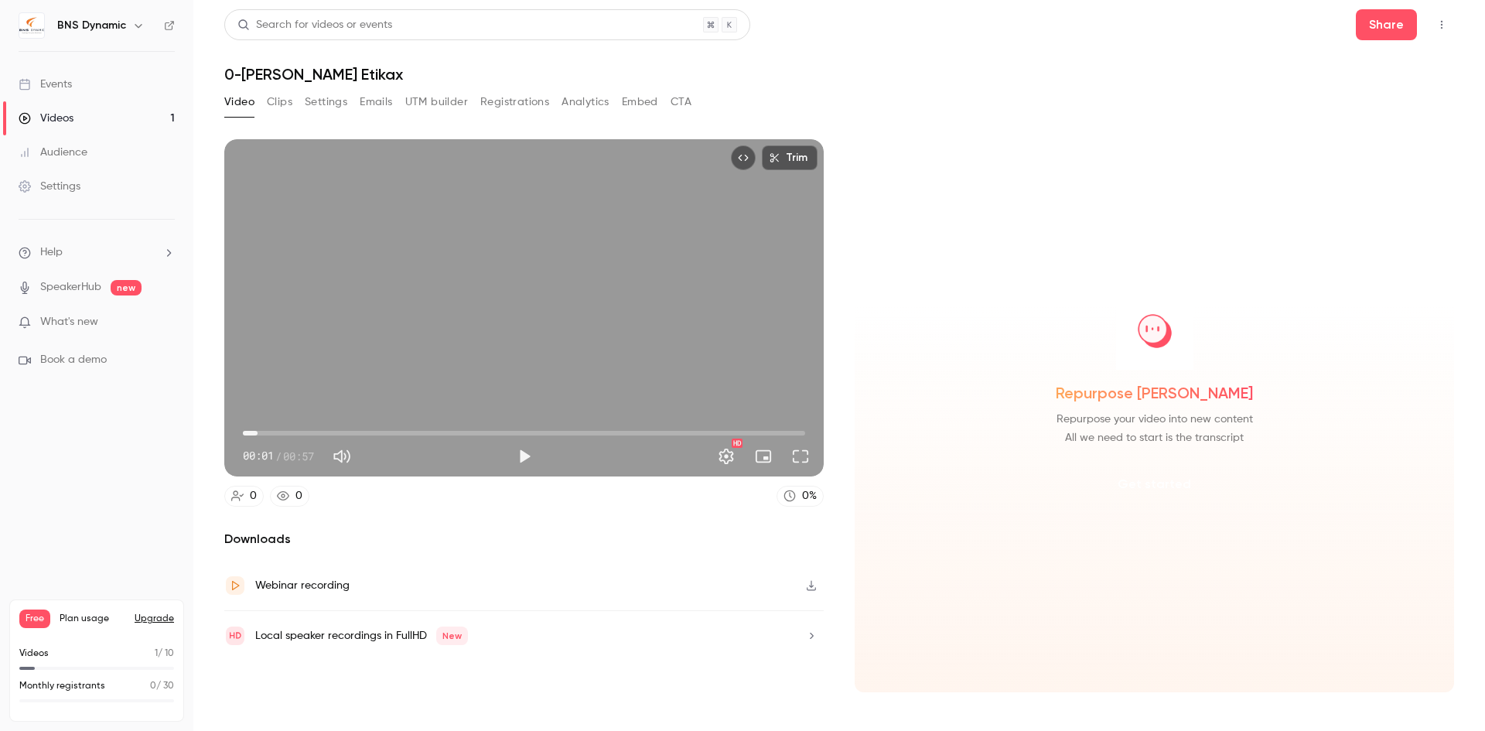
click at [1157, 483] on button "Get started" at bounding box center [1155, 484] width 100 height 37
